Goal: Task Accomplishment & Management: Use online tool/utility

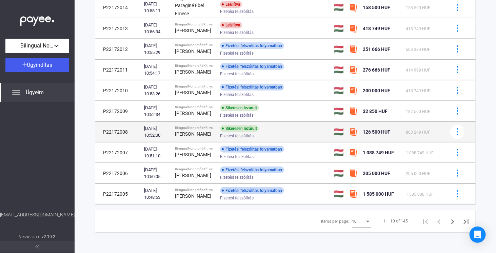
scroll to position [98, 0]
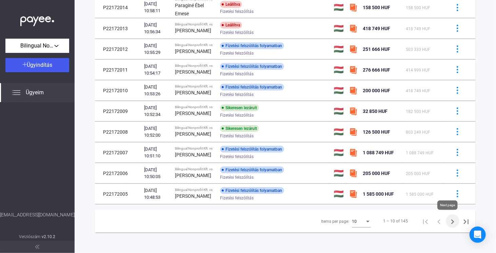
click at [451, 222] on icon "Next page" at bounding box center [452, 221] width 3 height 5
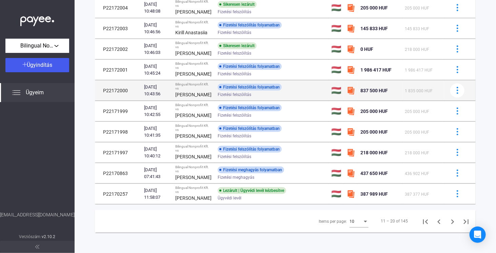
scroll to position [93, 0]
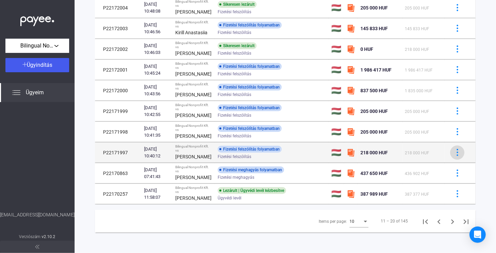
click at [455, 151] on img at bounding box center [457, 152] width 7 height 7
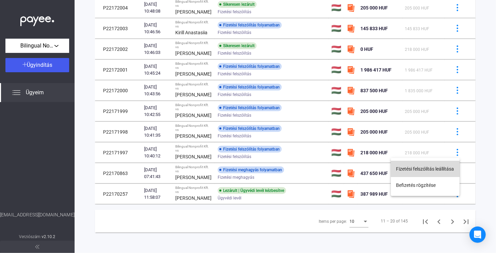
click at [442, 168] on button "Fizetési felszólítás leállítása" at bounding box center [425, 169] width 69 height 16
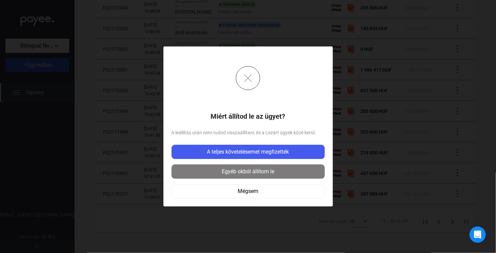
click at [266, 170] on div "Egyéb okból állítom le" at bounding box center [247, 171] width 149 height 8
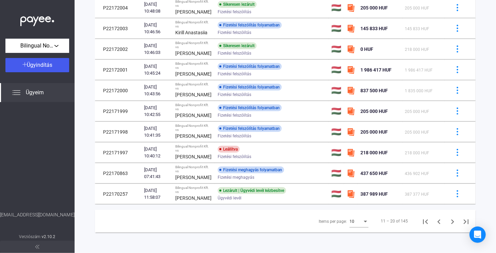
click at [363, 222] on div "Items per page:" at bounding box center [364, 222] width 3 height 2
click at [355, 234] on span "25" at bounding box center [354, 234] width 19 height 8
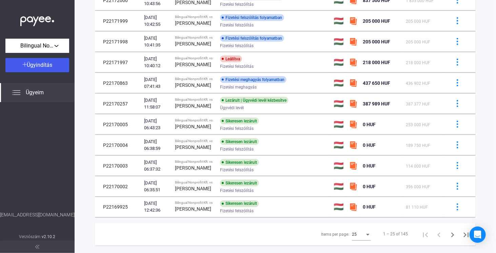
scroll to position [422, 0]
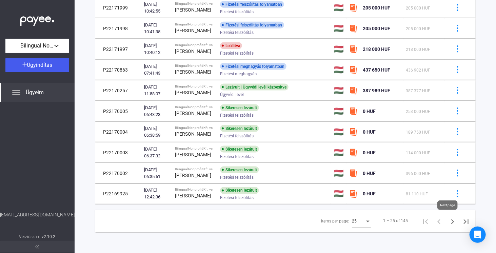
click at [451, 223] on icon "Next page" at bounding box center [452, 221] width 3 height 5
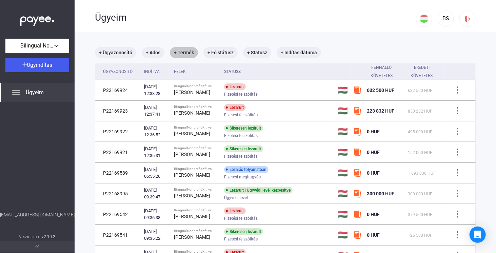
click at [183, 52] on mat-chip "+ Termék" at bounding box center [184, 52] width 28 height 11
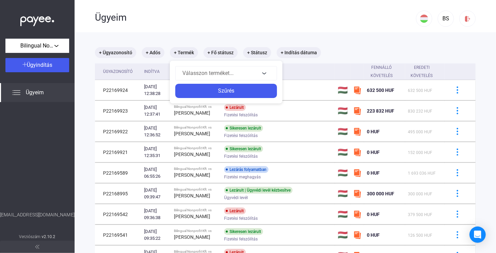
click at [158, 52] on div at bounding box center [248, 126] width 496 height 253
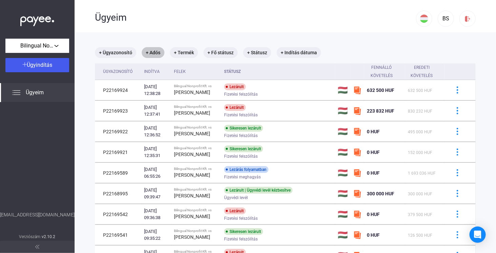
click at [154, 52] on mat-chip "+ Adós" at bounding box center [153, 52] width 23 height 11
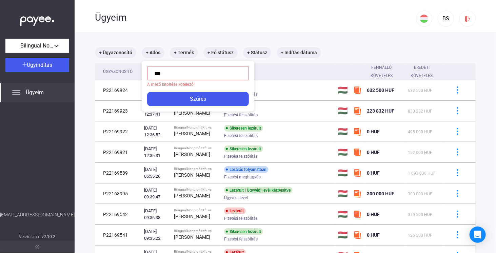
type input "****"
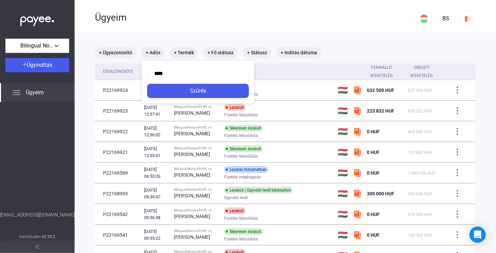
click button "Szűrés" at bounding box center [198, 91] width 102 height 14
